Goal: Navigation & Orientation: Find specific page/section

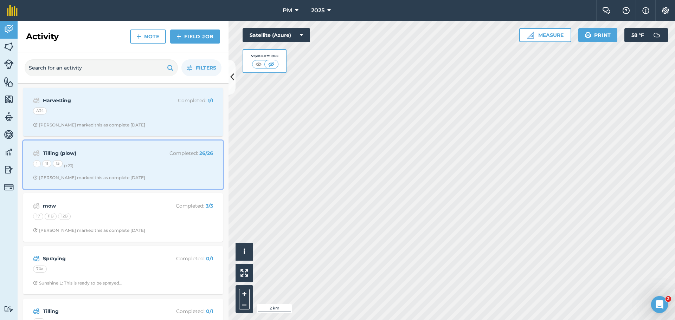
click at [142, 160] on div "1 11 15 (+ 23 )" at bounding box center [123, 164] width 180 height 9
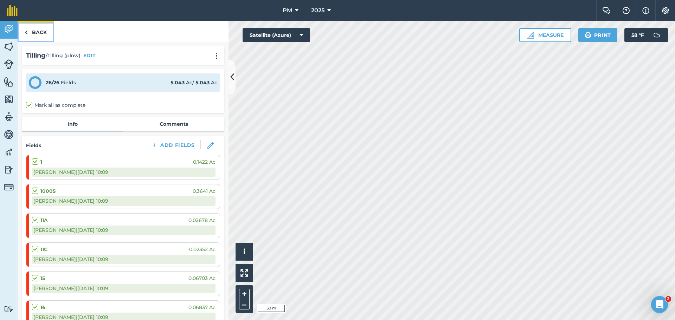
click at [40, 33] on link "Back" at bounding box center [36, 31] width 36 height 21
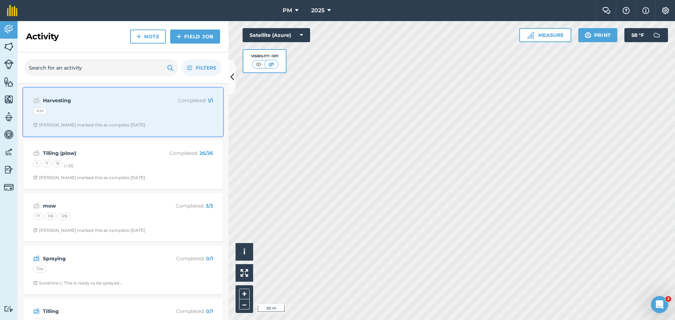
click at [90, 103] on strong "Harvesting" at bounding box center [98, 101] width 111 height 8
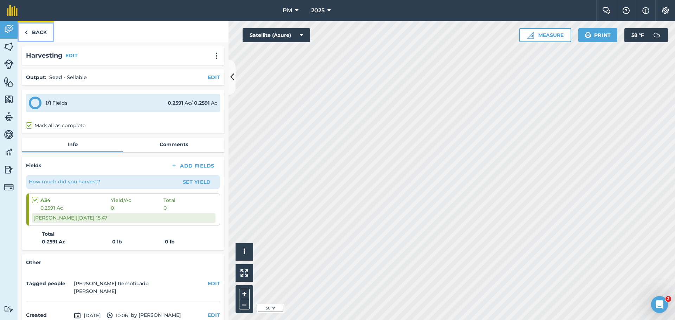
click at [48, 30] on link "Back" at bounding box center [36, 31] width 36 height 21
